Goal: Communication & Community: Answer question/provide support

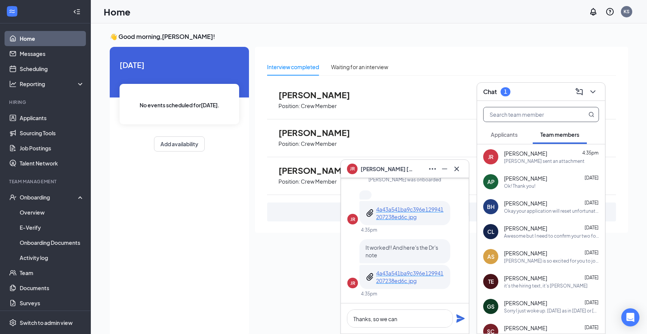
click at [523, 115] on input "text" at bounding box center [528, 114] width 90 height 14
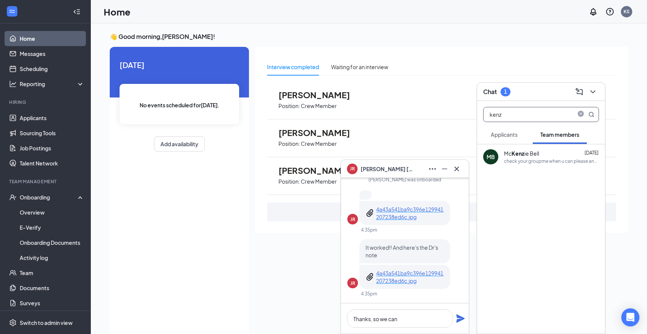
type input "kenz"
click at [534, 161] on div "check your groupme when u can please and lmk either way" at bounding box center [551, 161] width 95 height 6
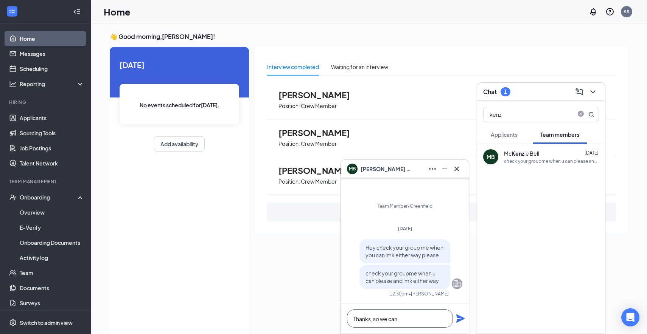
click at [389, 321] on textarea "Thanks, so we can" at bounding box center [400, 319] width 106 height 18
drag, startPoint x: 409, startPoint y: 317, endPoint x: 319, endPoint y: 318, distance: 89.6
click at [319, 318] on div "MB [PERSON_NAME] MB [PERSON_NAME] Team member Team Member • Greenfield [DATE] H…" at bounding box center [369, 186] width 556 height 327
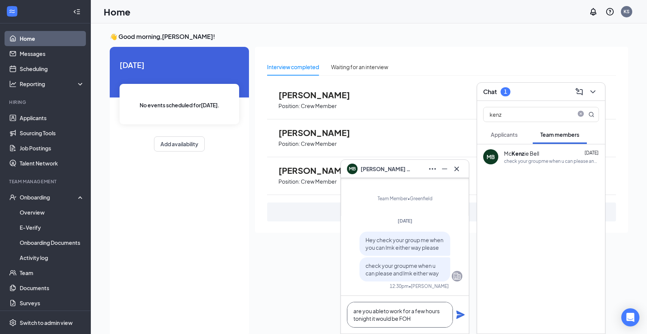
type textarea "are you ableto work for a few hours tonight it would be FOH"
click at [460, 315] on icon "Plane" at bounding box center [460, 315] width 8 height 8
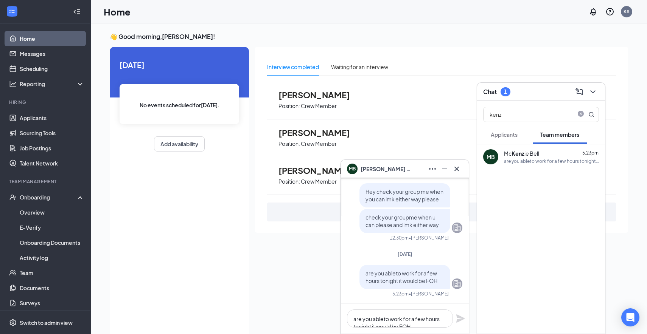
click at [458, 166] on icon "Cross" at bounding box center [456, 169] width 9 height 9
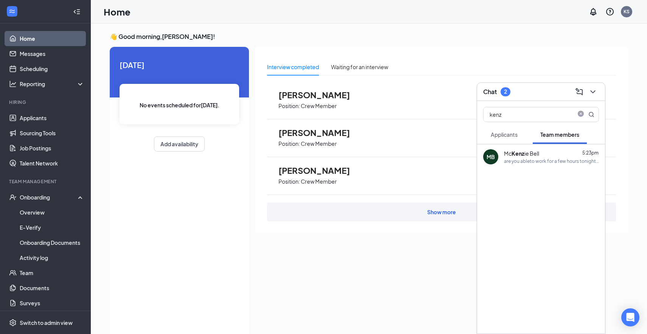
click at [506, 98] on div "Chat 2" at bounding box center [541, 92] width 128 height 18
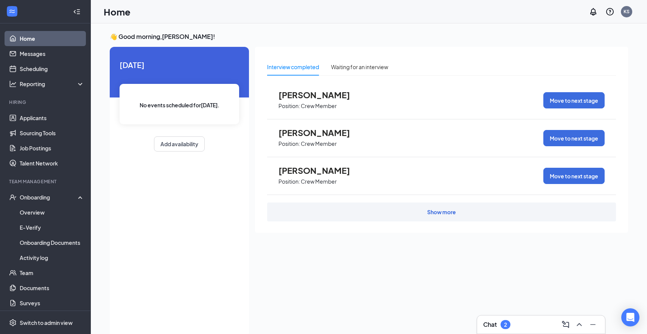
click at [498, 319] on div "Chat 2" at bounding box center [541, 325] width 116 height 12
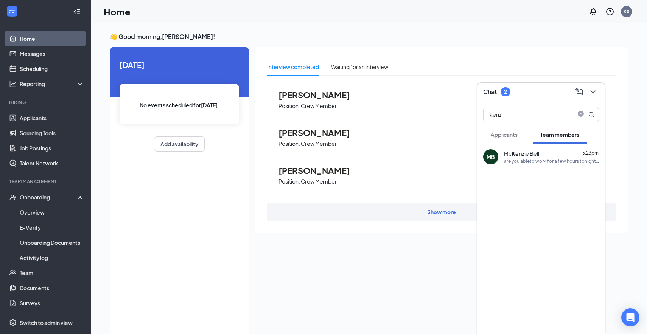
click at [513, 134] on span "Applicants" at bounding box center [504, 134] width 27 height 7
click at [554, 133] on span "Team members" at bounding box center [559, 134] width 39 height 7
click at [539, 119] on input "kenz" at bounding box center [528, 114] width 90 height 14
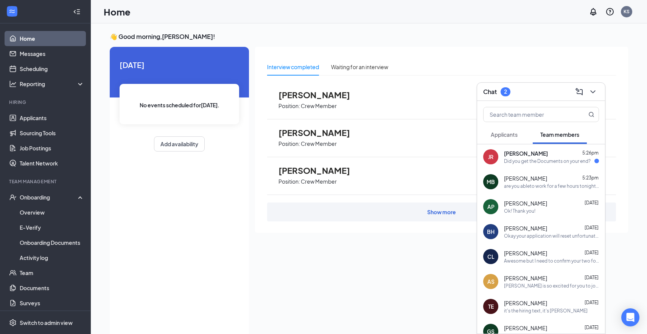
click at [521, 155] on span "[PERSON_NAME]" at bounding box center [526, 154] width 44 height 8
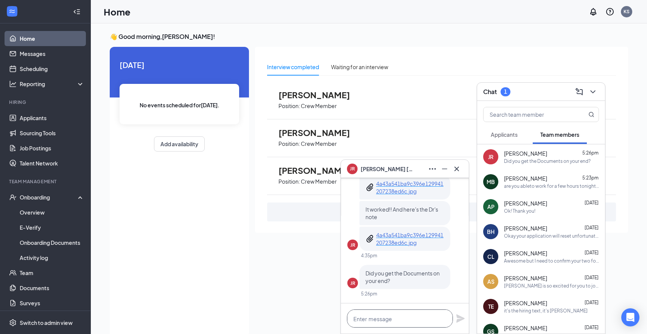
click at [411, 317] on textarea at bounding box center [400, 319] width 106 height 18
click at [399, 326] on textarea "I did" at bounding box center [400, 319] width 106 height 18
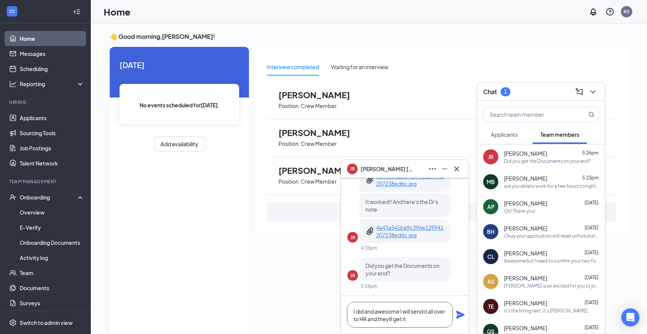
type textarea "I did and awesome I will send it all over to HR and theylll get it"
